Goal: Register for event/course

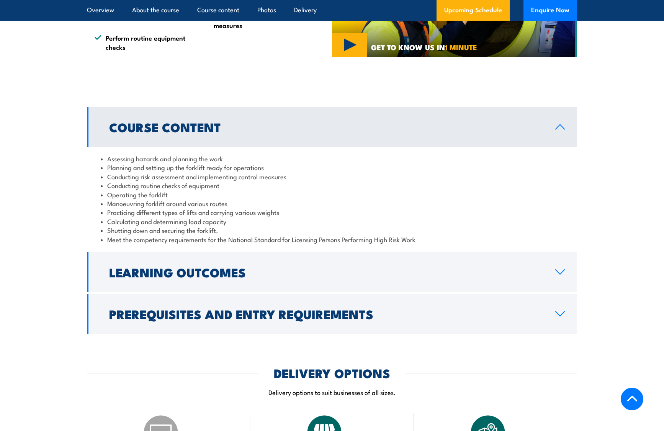
scroll to position [620, 0]
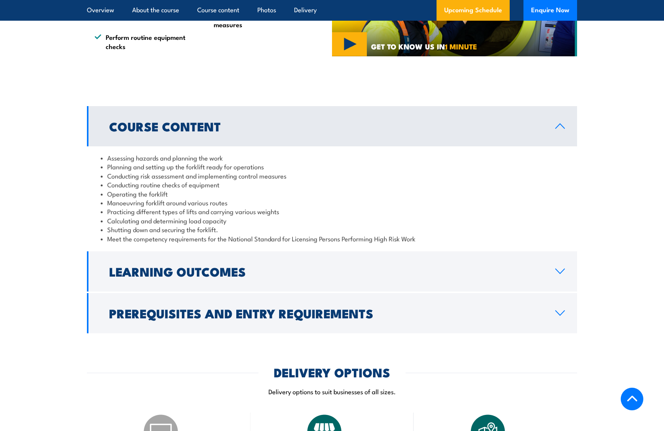
click at [365, 308] on h2 "Prerequisites and Entry Requirements" at bounding box center [326, 312] width 434 height 11
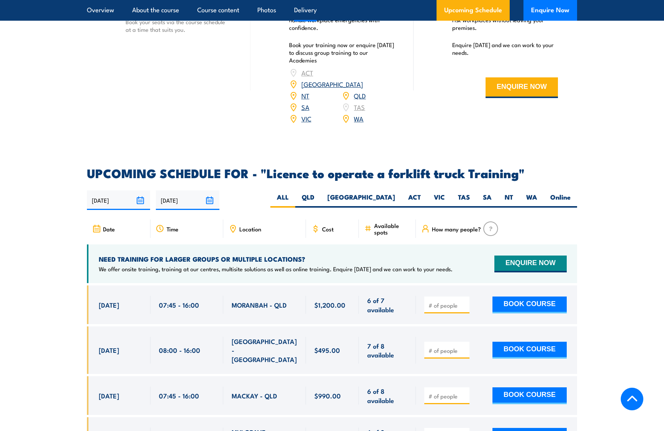
scroll to position [1238, 0]
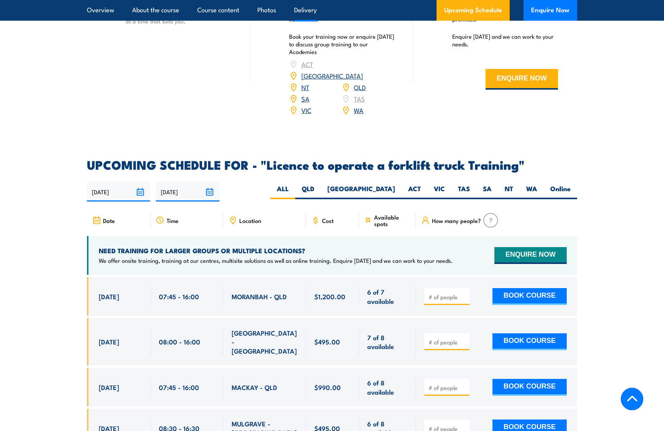
click at [321, 184] on label "QLD" at bounding box center [308, 191] width 26 height 15
click at [319, 184] on input "QLD" at bounding box center [316, 186] width 5 height 5
radio input "true"
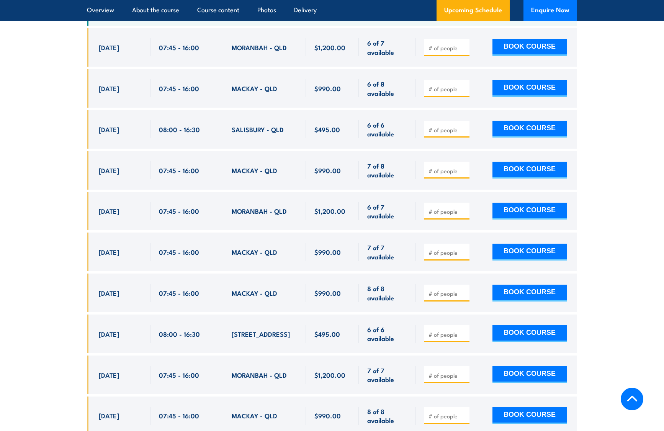
scroll to position [1372, 0]
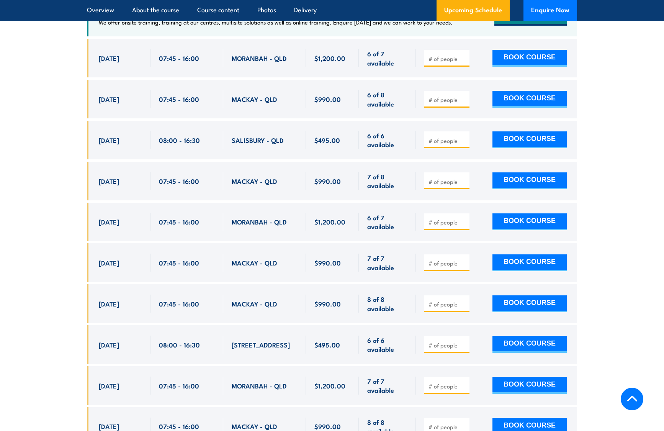
click at [57, 98] on section "UPCOMING SCHEDULE FOR - "Licence to operate a forklift truck Training" 25/08/20…" at bounding box center [332, 291] width 664 height 741
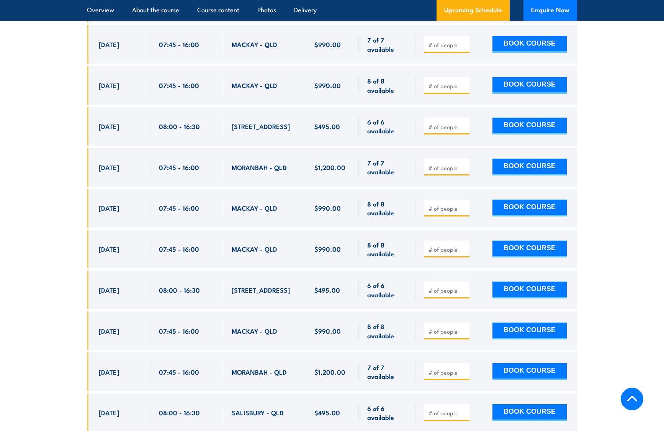
scroll to position [1596, 0]
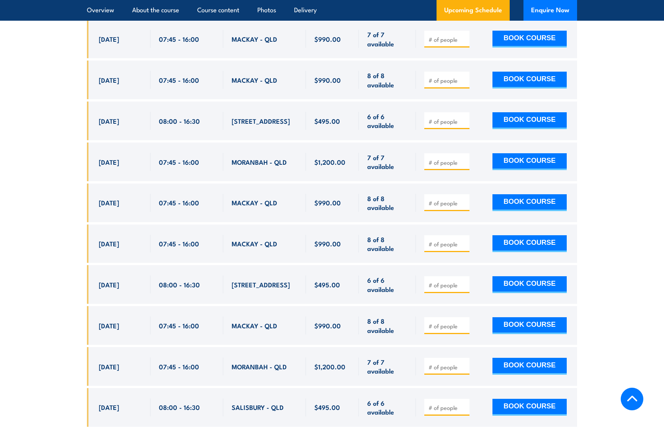
click at [37, 96] on section "UPCOMING SCHEDULE FOR - "Licence to operate a forklift truck Training" 25/08/20…" at bounding box center [332, 67] width 664 height 741
